Goal: Book appointment/travel/reservation

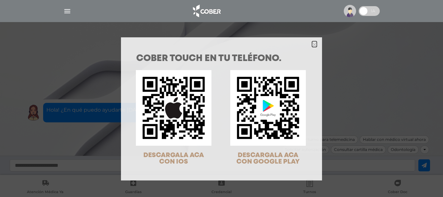
click at [312, 44] on polygon "Close" at bounding box center [314, 44] width 5 height 5
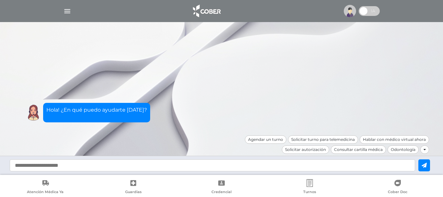
click at [243, 169] on input "text" at bounding box center [212, 165] width 405 height 12
type input "**********"
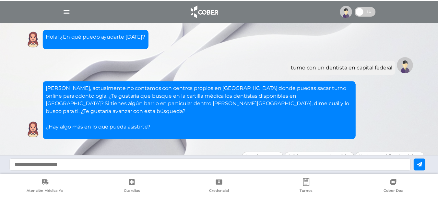
scroll to position [9, 0]
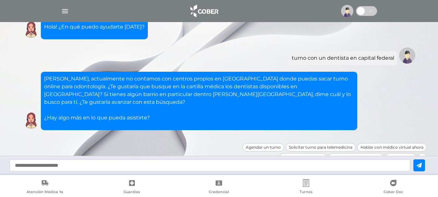
click at [144, 161] on input "text" at bounding box center [210, 165] width 400 height 12
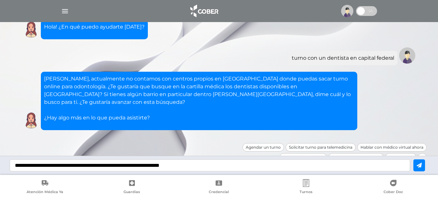
type input "**********"
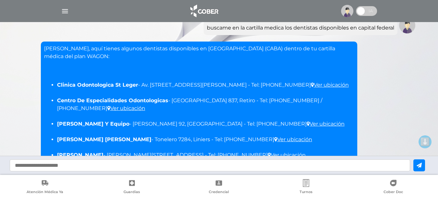
scroll to position [114, 0]
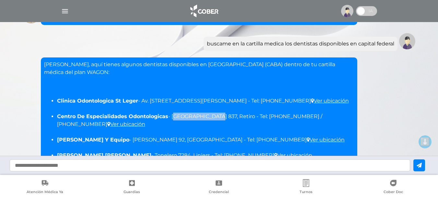
drag, startPoint x: 172, startPoint y: 109, endPoint x: 213, endPoint y: 109, distance: 40.8
click at [213, 112] on li "Centro De Especialidades Odontologicas - Talcahuano 837, Retiro - Tel: 4816-626…" at bounding box center [205, 120] width 297 height 16
drag, startPoint x: 205, startPoint y: 108, endPoint x: 180, endPoint y: 106, distance: 25.3
click at [191, 112] on li "Centro De Especialidades Odontologicas - Talcahuano 837, Retiro - Tel: 4816-626…" at bounding box center [205, 120] width 297 height 16
drag, startPoint x: 172, startPoint y: 107, endPoint x: 213, endPoint y: 108, distance: 40.8
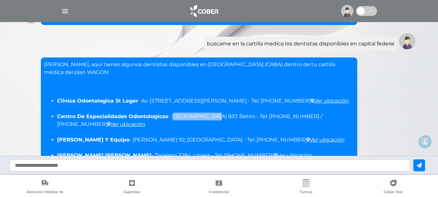
click at [213, 112] on li "Centro De Especialidades Odontologicas - Talcahuano 837, Retiro - Tel: 4816-626…" at bounding box center [205, 120] width 297 height 16
drag, startPoint x: 210, startPoint y: 107, endPoint x: 212, endPoint y: 110, distance: 3.9
click at [212, 112] on li "Centro De Especialidades Odontologicas - Talcahuano 837, Retiro - Tel: 4816-626…" at bounding box center [205, 120] width 297 height 16
drag, startPoint x: 172, startPoint y: 106, endPoint x: 211, endPoint y: 109, distance: 39.0
click at [211, 112] on li "Centro De Especialidades Odontologicas - Talcahuano 837, Retiro - Tel: 4816-626…" at bounding box center [205, 120] width 297 height 16
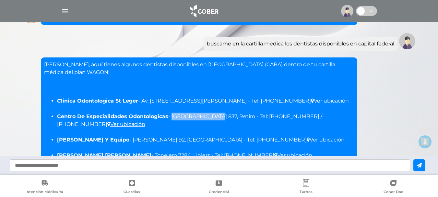
drag, startPoint x: 213, startPoint y: 109, endPoint x: 182, endPoint y: 107, distance: 30.8
click at [182, 112] on li "Centro De Especialidades Odontologicas - Talcahuano 837, Retiro - Tel: 4816-626…" at bounding box center [205, 120] width 297 height 16
click at [195, 112] on li "Centro De Especialidades Odontologicas - Talcahuano 837, Retiro - Tel: 4816-626…" at bounding box center [205, 120] width 297 height 16
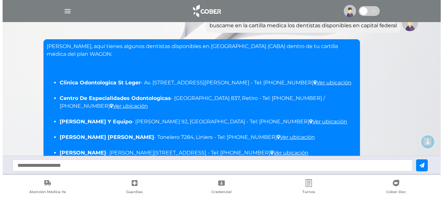
scroll to position [147, 0]
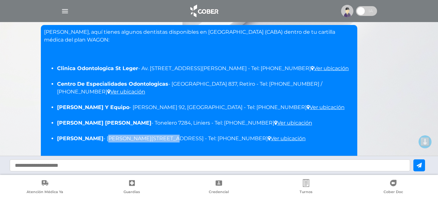
drag, startPoint x: 117, startPoint y: 123, endPoint x: 173, endPoint y: 121, distance: 56.4
click at [173, 134] on li "Gaffuri Nestor Jorge - Federico Lacroze 3379, Colegiales - Tel: 4554-0311 Ver u…" at bounding box center [205, 138] width 297 height 8
copy li "Federico Lacroze 3379"
click at [142, 128] on ul "Clinica Odontologica St Leger - Av. Triunvirato 4096, Villa Urquiza - Tel: 4523…" at bounding box center [199, 103] width 310 height 93
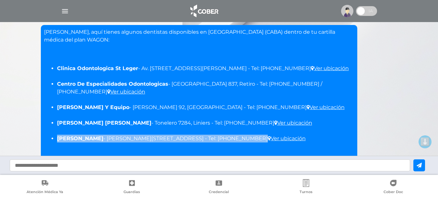
drag, startPoint x: 58, startPoint y: 122, endPoint x: 240, endPoint y: 124, distance: 182.7
click at [240, 134] on li "Gaffuri Nestor Jorge - Federico Lacroze 3379, Colegiales - Tel: 4554-0311 Ver u…" at bounding box center [205, 138] width 297 height 8
copy li "Gaffuri Nestor Jorge - Federico Lacroze 3379, Colegiales - Tel: 4554-0311"
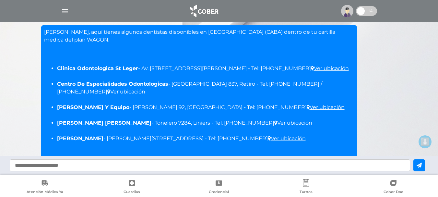
click at [73, 12] on div at bounding box center [219, 11] width 332 height 16
click at [67, 12] on img "button" at bounding box center [65, 11] width 8 height 8
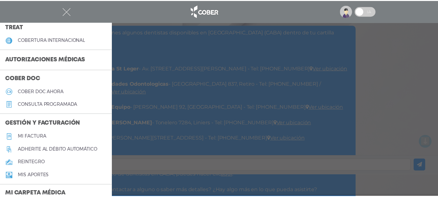
scroll to position [0, 0]
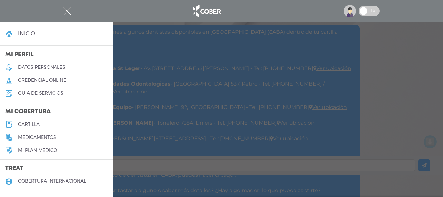
click at [126, 13] on div at bounding box center [221, 11] width 332 height 16
click at [61, 10] on div at bounding box center [221, 11] width 332 height 16
click at [72, 11] on div at bounding box center [221, 11] width 332 height 16
click at [65, 11] on img "button" at bounding box center [67, 11] width 8 height 8
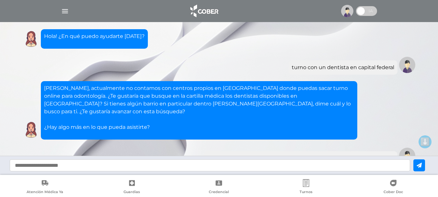
click at [65, 10] on img "button" at bounding box center [65, 11] width 8 height 8
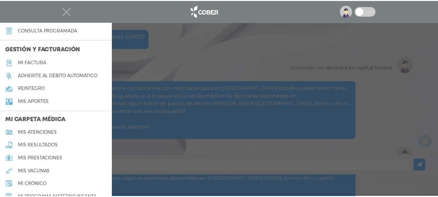
scroll to position [227, 0]
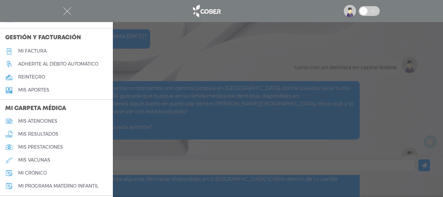
click at [52, 119] on h5 "mis atenciones" at bounding box center [37, 121] width 39 height 6
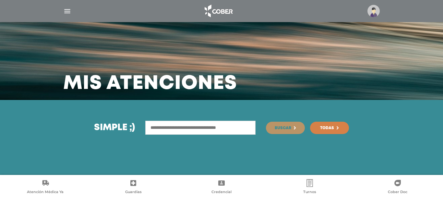
click at [196, 124] on input "text" at bounding box center [200, 128] width 110 height 14
click at [68, 11] on img "button" at bounding box center [67, 11] width 8 height 8
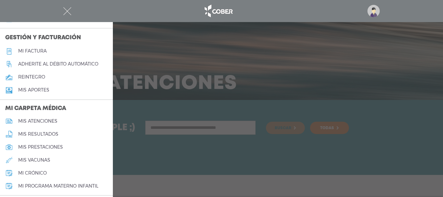
scroll to position [259, 0]
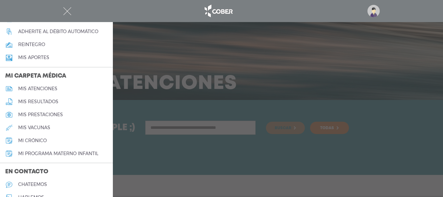
click at [59, 100] on link "mis resultados" at bounding box center [56, 101] width 113 height 13
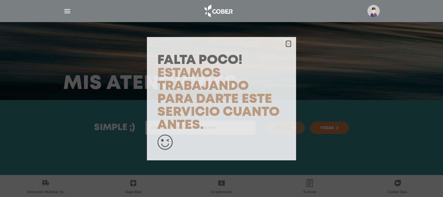
click at [288, 41] on icon "button" at bounding box center [288, 43] width 5 height 7
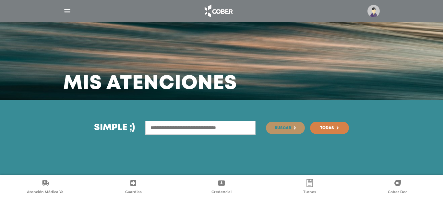
click at [57, 12] on div at bounding box center [221, 11] width 332 height 16
click at [60, 11] on div at bounding box center [221, 11] width 332 height 16
click at [62, 12] on div at bounding box center [221, 11] width 332 height 16
click at [64, 11] on img "button" at bounding box center [67, 11] width 8 height 8
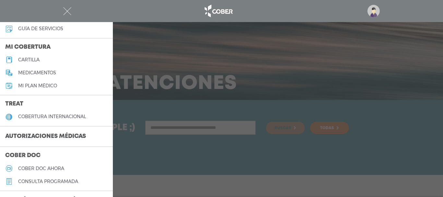
scroll to position [65, 0]
click at [55, 56] on link "cartilla" at bounding box center [56, 59] width 113 height 13
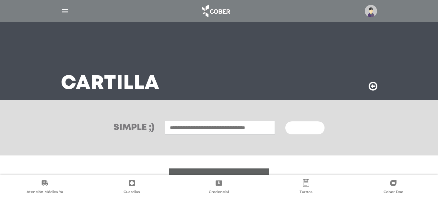
click at [206, 127] on input "text" at bounding box center [220, 128] width 110 height 14
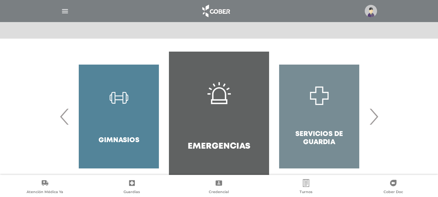
scroll to position [136, 0]
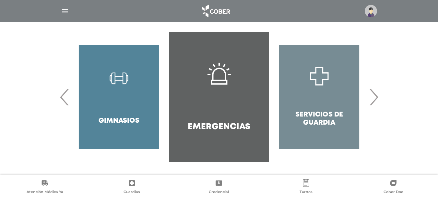
click at [368, 96] on div "Servicios de Guardia" at bounding box center [319, 97] width 100 height 130
click at [371, 97] on span "›" at bounding box center [373, 96] width 13 height 35
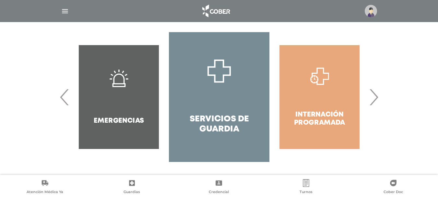
click at [371, 97] on span "›" at bounding box center [373, 96] width 13 height 35
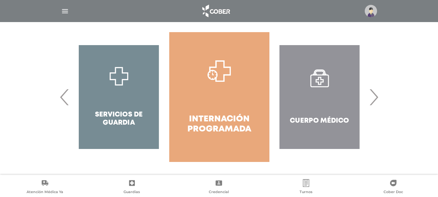
click at [371, 97] on span "›" at bounding box center [373, 96] width 13 height 35
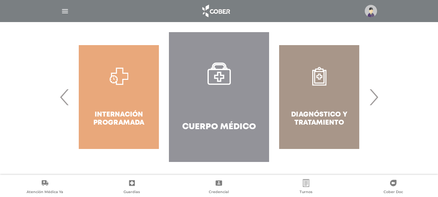
click at [130, 107] on div "Internación Programada" at bounding box center [119, 97] width 100 height 130
click at [131, 89] on div "Internación Programada" at bounding box center [119, 97] width 100 height 130
click at [64, 89] on span "‹" at bounding box center [64, 96] width 13 height 35
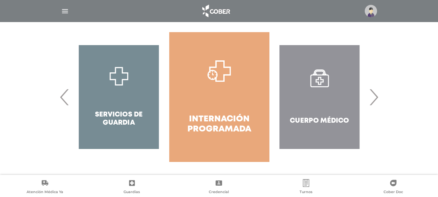
click at [243, 99] on link "Internación Programada" at bounding box center [219, 97] width 100 height 130
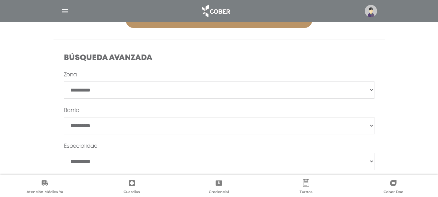
scroll to position [111, 0]
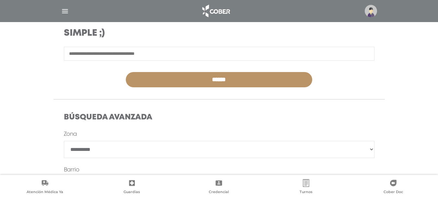
click at [134, 50] on input "text" at bounding box center [219, 54] width 310 height 14
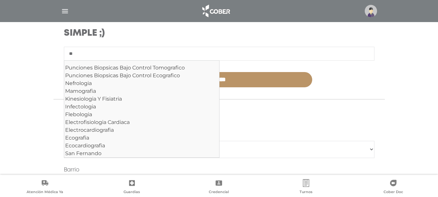
type input "*"
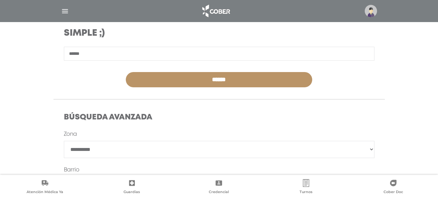
type input "*****"
click at [184, 75] on input "******" at bounding box center [219, 79] width 186 height 15
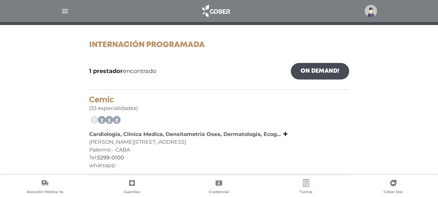
scroll to position [80, 0]
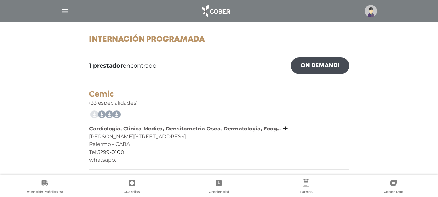
click at [227, 116] on div at bounding box center [219, 114] width 260 height 10
click at [100, 93] on h4 "Cemic" at bounding box center [219, 93] width 260 height 9
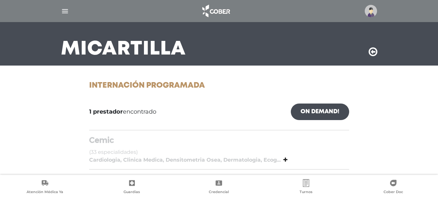
scroll to position [34, 0]
click at [146, 145] on div "Cemic (33 especialidades)" at bounding box center [219, 145] width 260 height 20
click at [212, 157] on b "Cardiologia, Clinica Medica, Densitometria Osea, Dermatologia, Ecog..." at bounding box center [184, 159] width 191 height 6
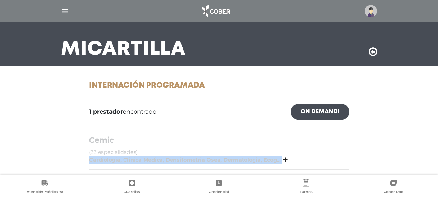
click at [212, 157] on b "Cardiologia, Clinica Medica, Densitometria Osea, Dermatologia, Ecog..." at bounding box center [184, 159] width 191 height 6
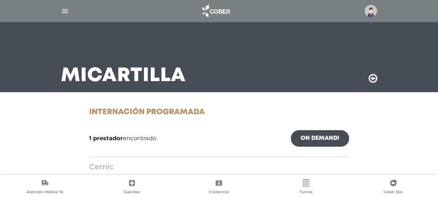
scroll to position [0, 0]
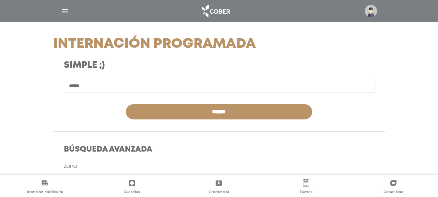
scroll to position [79, 0]
click at [117, 80] on input "*****" at bounding box center [219, 86] width 310 height 14
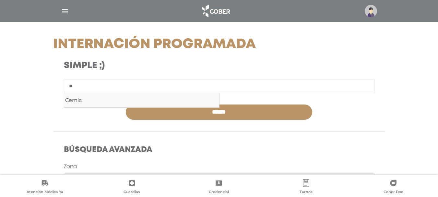
type input "*"
type input "******"
click at [126, 104] on input "******" at bounding box center [219, 111] width 186 height 15
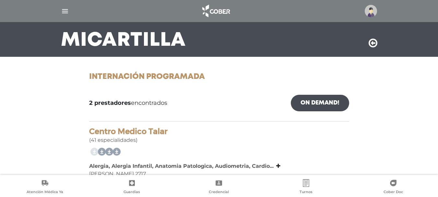
scroll to position [32, 0]
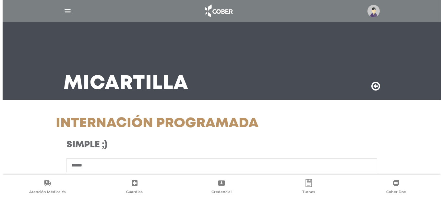
scroll to position [84, 0]
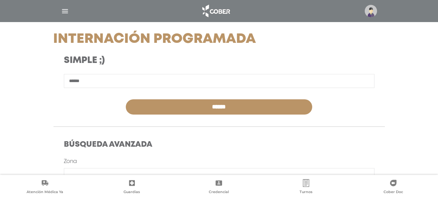
click at [68, 8] on img "button" at bounding box center [65, 11] width 8 height 8
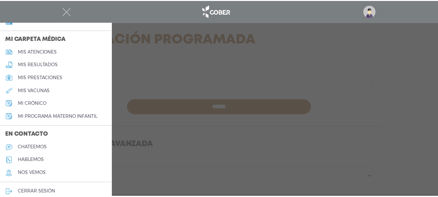
scroll to position [303, 0]
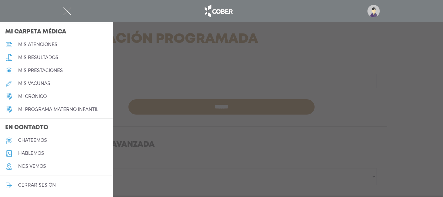
click at [41, 45] on h5 "mis atenciones" at bounding box center [37, 45] width 39 height 6
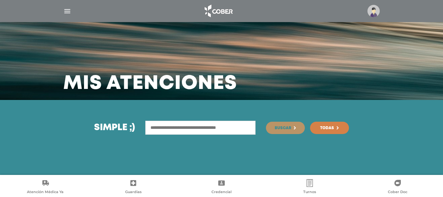
click at [196, 132] on input "text" at bounding box center [200, 128] width 110 height 14
type input "**********"
click at [266, 121] on button "Buscar" at bounding box center [285, 127] width 39 height 12
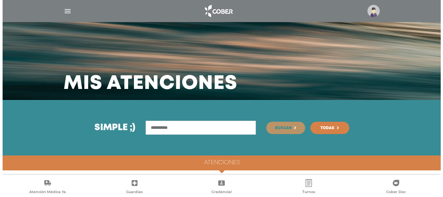
scroll to position [3, 0]
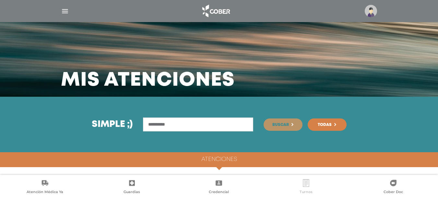
click at [309, 183] on icon at bounding box center [306, 183] width 8 height 8
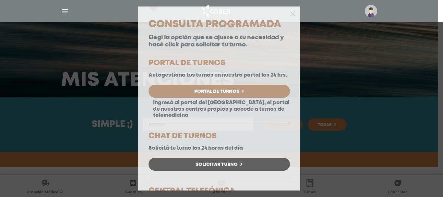
click at [216, 93] on link "Portal de Turnos" at bounding box center [218, 91] width 141 height 13
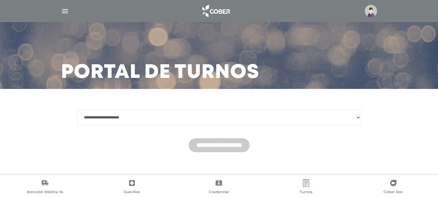
scroll to position [17, 0]
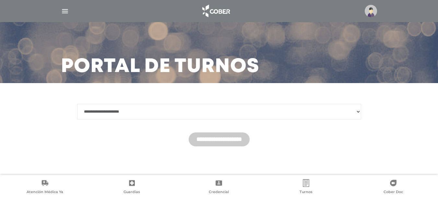
click at [230, 116] on select "**********" at bounding box center [219, 112] width 284 height 16
select select "********"
click at [77, 104] on select "**********" at bounding box center [219, 112] width 284 height 16
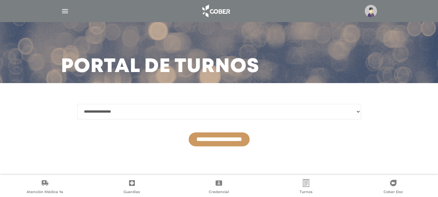
click at [215, 136] on input "**********" at bounding box center [219, 139] width 61 height 14
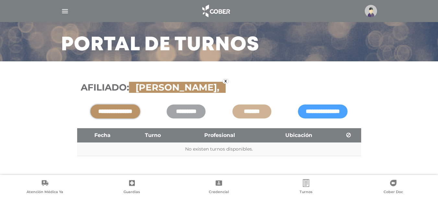
scroll to position [48, 0]
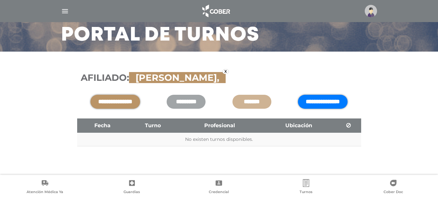
click at [310, 106] on input "**********" at bounding box center [323, 102] width 50 height 14
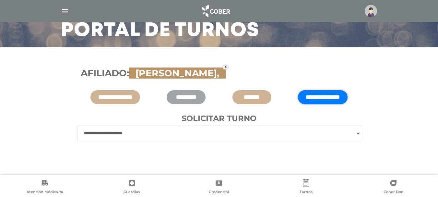
scroll to position [55, 0]
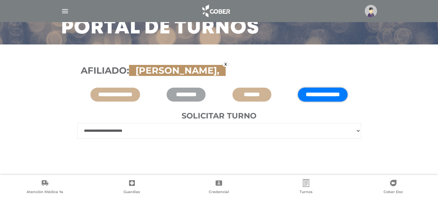
drag, startPoint x: 268, startPoint y: 120, endPoint x: 260, endPoint y: 124, distance: 8.7
click at [265, 121] on div "**********" at bounding box center [219, 128] width 284 height 35
click at [260, 124] on select "**********" at bounding box center [219, 131] width 284 height 16
click at [294, 121] on div "**********" at bounding box center [219, 128] width 284 height 35
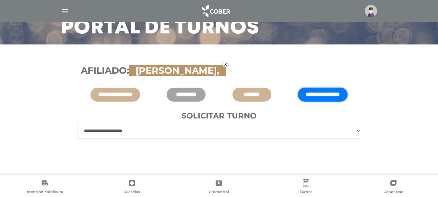
click at [232, 136] on select "**********" at bounding box center [219, 131] width 284 height 16
click at [227, 133] on select "**********" at bounding box center [219, 131] width 284 height 16
select select "****"
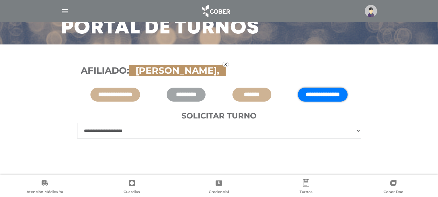
click at [77, 123] on select "**********" at bounding box center [219, 131] width 284 height 16
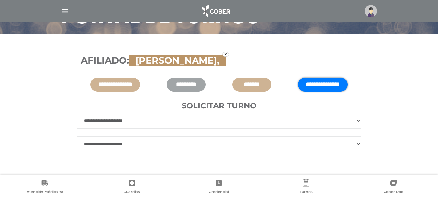
scroll to position [71, 0]
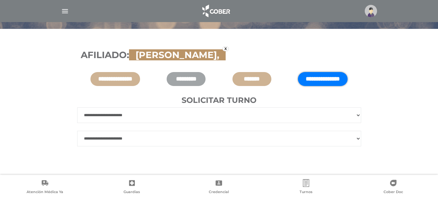
click at [267, 135] on select "**********" at bounding box center [219, 139] width 284 height 16
click at [271, 131] on select "**********" at bounding box center [219, 139] width 284 height 16
click at [248, 190] on link "Credencial" at bounding box center [218, 187] width 87 height 17
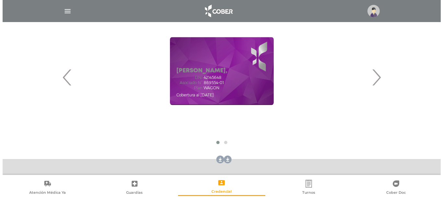
scroll to position [133, 0]
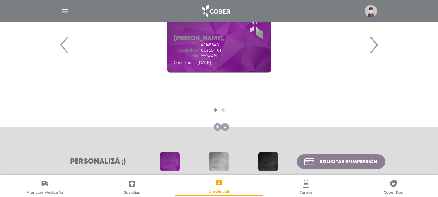
click at [300, 187] on link "Turnos" at bounding box center [305, 187] width 87 height 17
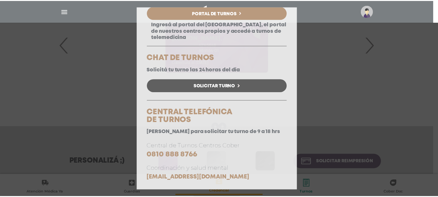
scroll to position [92, 0]
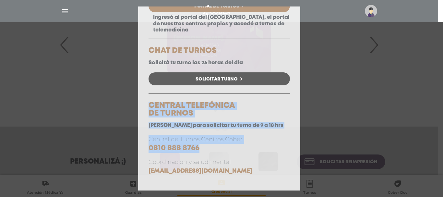
drag, startPoint x: 149, startPoint y: 104, endPoint x: 258, endPoint y: 145, distance: 117.2
click at [258, 145] on div "Elegí la opción que se ajuste a tu necesidad y hacé click para solicitar tu tur…" at bounding box center [218, 62] width 141 height 226
copy div "CENTRAL TELEFÓNICA DE TURNOS [PERSON_NAME] para solicitar tu turno de 9 a 18 hr…"
click at [352, 105] on div "Consulta Programada Elegí la opción que se ajuste a tu necesidad y hacé click p…" at bounding box center [221, 98] width 443 height 197
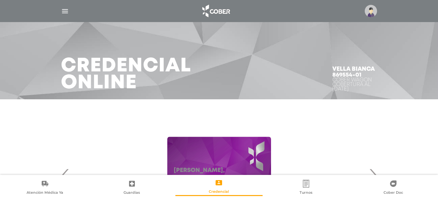
scroll to position [0, 0]
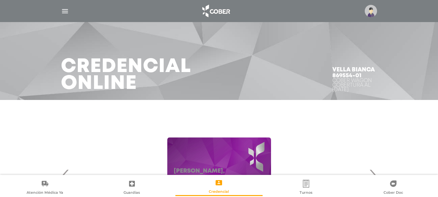
click at [57, 12] on div at bounding box center [219, 11] width 332 height 16
click at [62, 8] on img "button" at bounding box center [65, 11] width 8 height 8
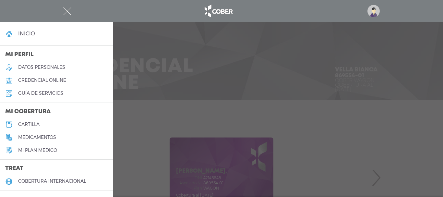
click at [67, 32] on link "inicio" at bounding box center [56, 33] width 113 height 13
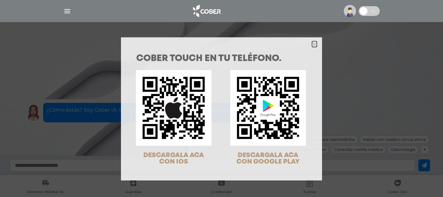
click at [314, 46] on icon "Close" at bounding box center [314, 44] width 5 height 5
